Goal: Task Accomplishment & Management: Complete application form

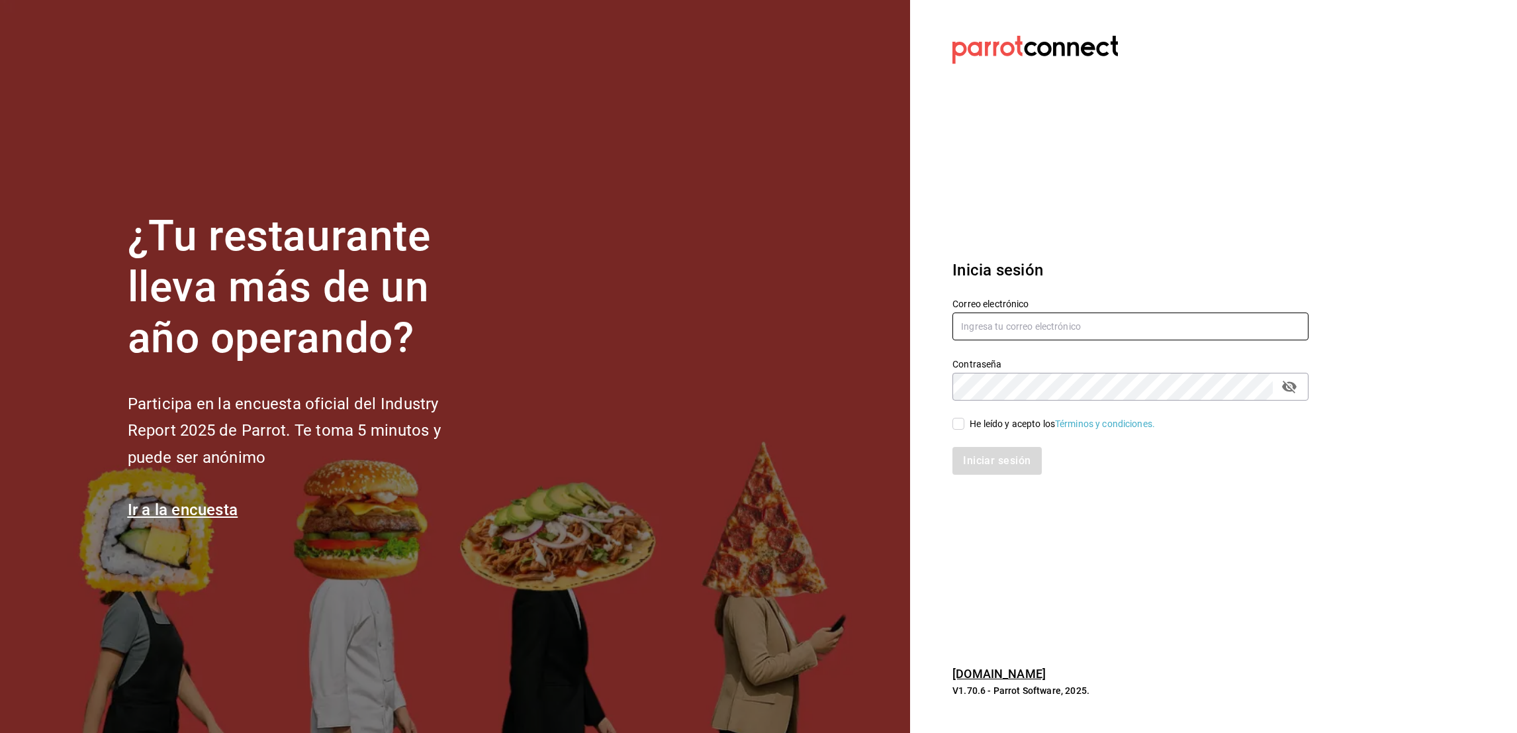
click at [1032, 330] on input "text" at bounding box center [1130, 326] width 356 height 28
type input "[EMAIL_ADDRESS][DOMAIN_NAME]"
click at [968, 428] on span "He leído y acepto los Términos y condiciones." at bounding box center [1059, 424] width 191 height 14
click at [964, 428] on input "He leído y acepto los Términos y condiciones." at bounding box center [958, 424] width 12 height 12
checkbox input "true"
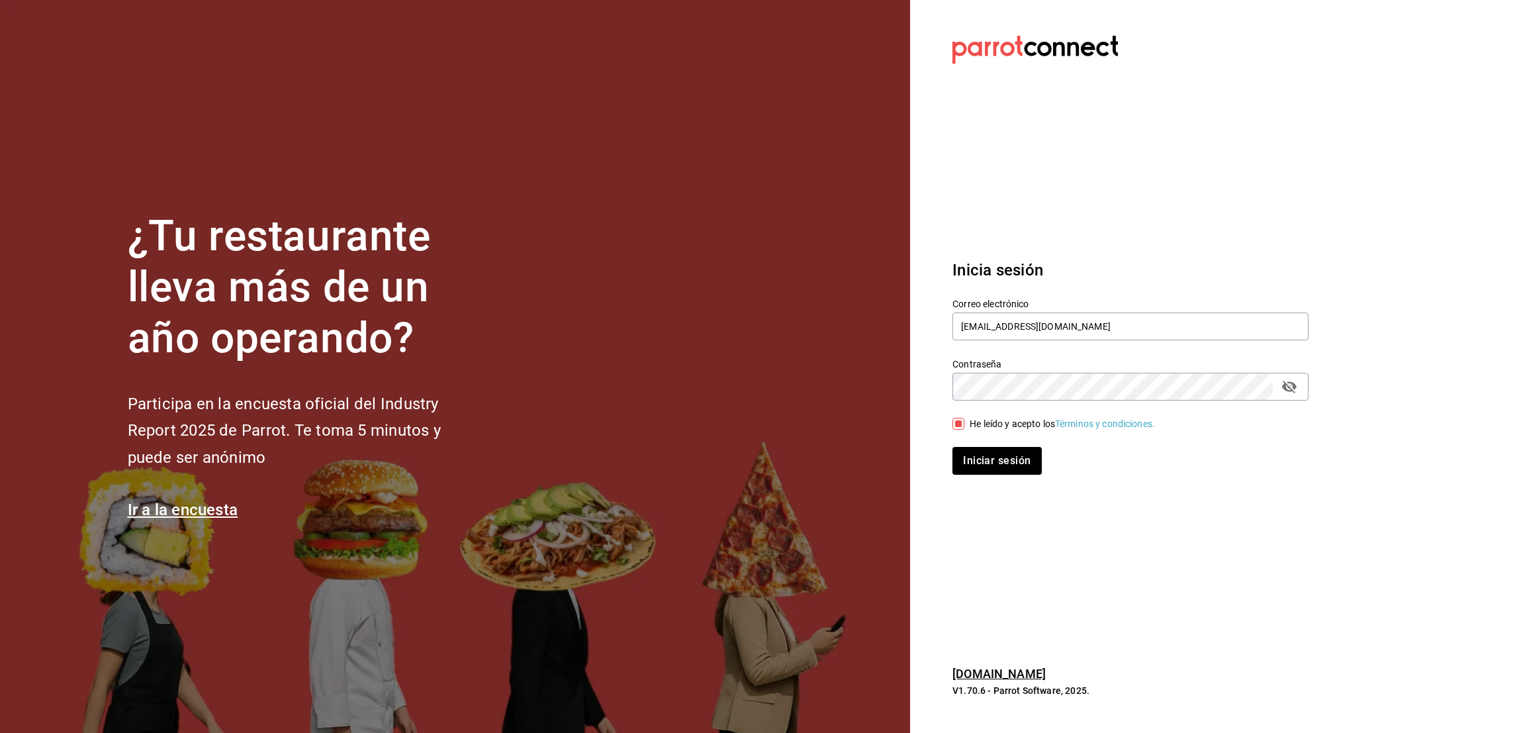
click at [952, 447] on button "Iniciar sesión" at bounding box center [996, 461] width 89 height 28
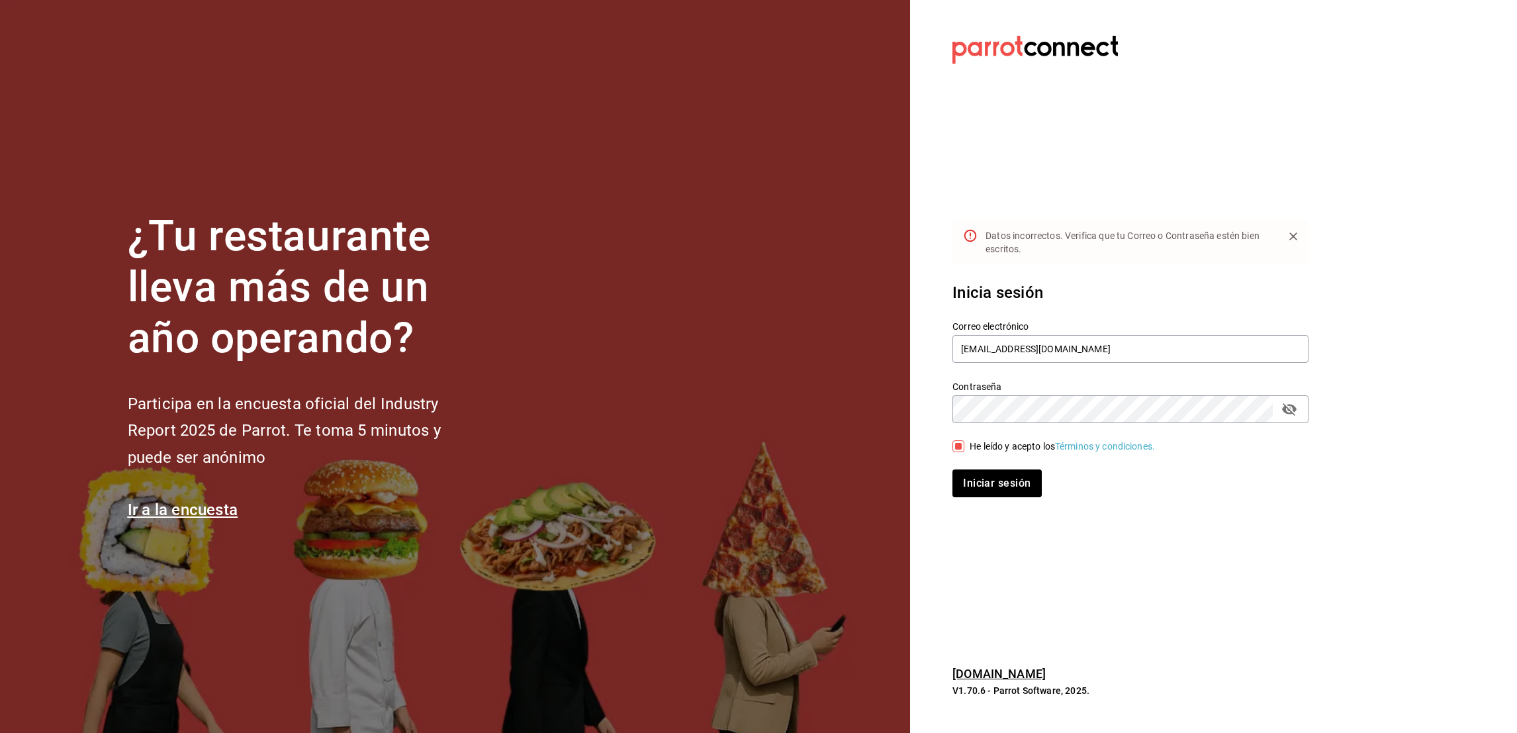
click at [952, 469] on button "Iniciar sesión" at bounding box center [996, 483] width 89 height 28
